Goal: Communication & Community: Participate in discussion

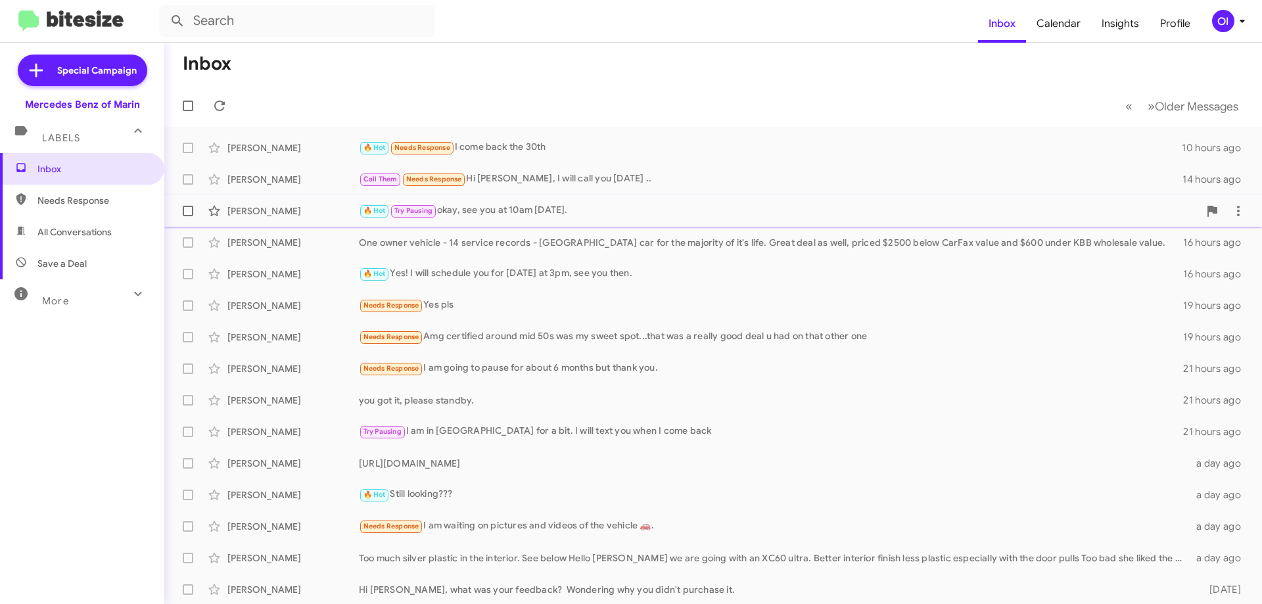
click at [460, 209] on div "🔥 Hot Try Pausing okay, see you at 10am [DATE]." at bounding box center [779, 210] width 840 height 15
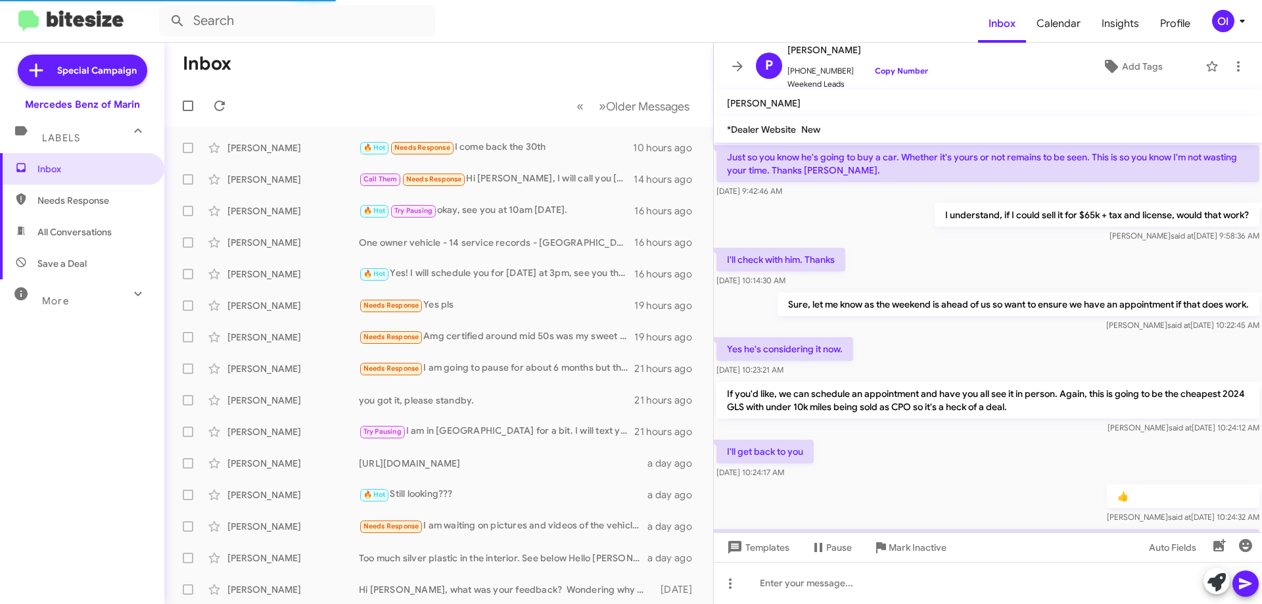
scroll to position [702, 0]
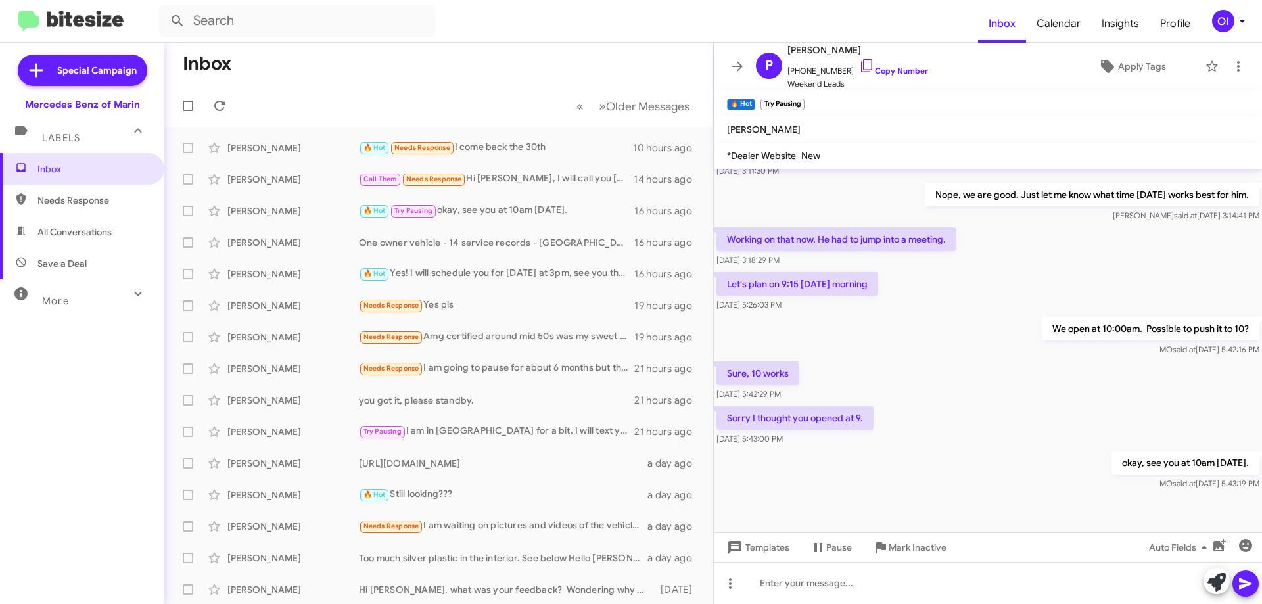
drag, startPoint x: 896, startPoint y: 310, endPoint x: 949, endPoint y: 423, distance: 125.6
click at [949, 423] on div "Sorry I thought you opened at 9. [DATE] 5:43:00 PM" at bounding box center [988, 426] width 548 height 45
drag, startPoint x: 971, startPoint y: 440, endPoint x: 968, endPoint y: 304, distance: 136.1
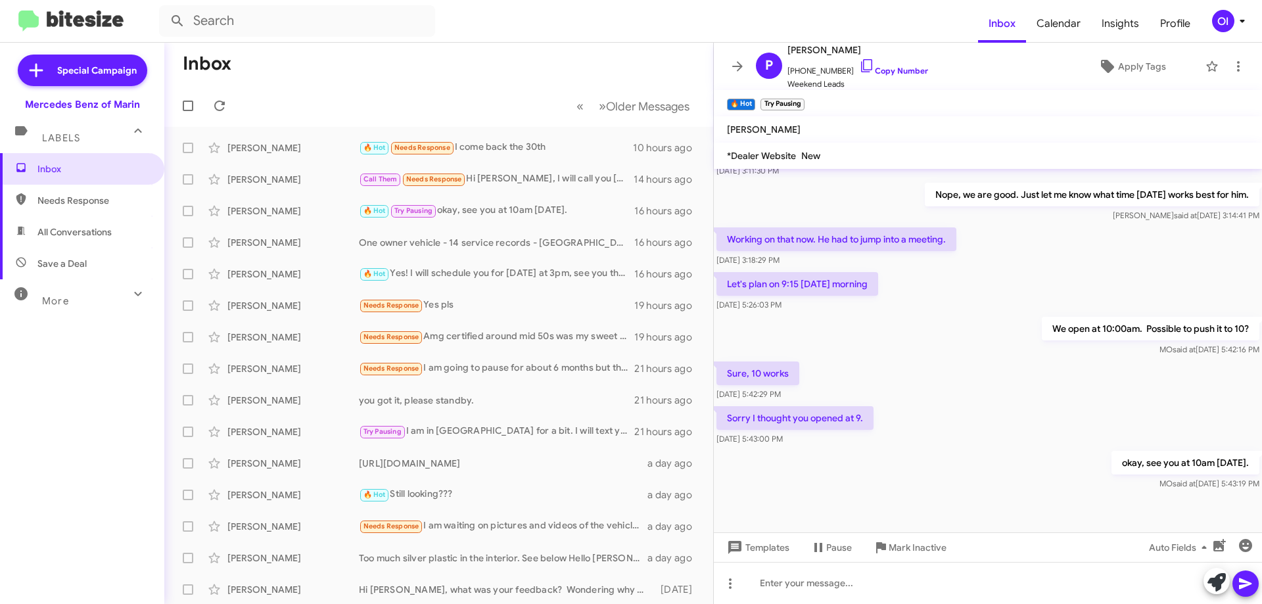
click at [968, 304] on div "Let's plan on 9:15 [DATE] morning [DATE] 5:26:03 PM" at bounding box center [988, 292] width 548 height 45
drag, startPoint x: 945, startPoint y: 321, endPoint x: 983, endPoint y: 453, distance: 137.4
click at [983, 453] on div "okay, see you at 10am [DATE]. [PERSON_NAME] said at [DATE] 5:43:19 PM" at bounding box center [988, 470] width 548 height 45
click at [735, 60] on icon at bounding box center [738, 67] width 16 height 16
